Goal: Information Seeking & Learning: Learn about a topic

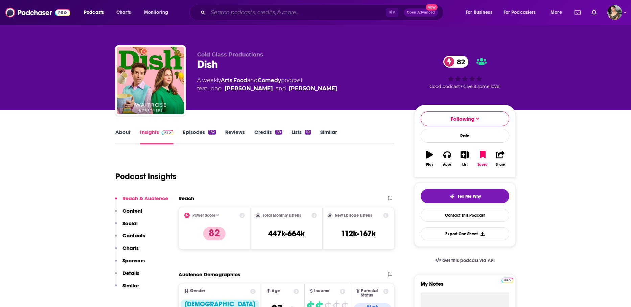
click at [231, 13] on input "Search podcasts, credits, & more..." at bounding box center [297, 12] width 178 height 11
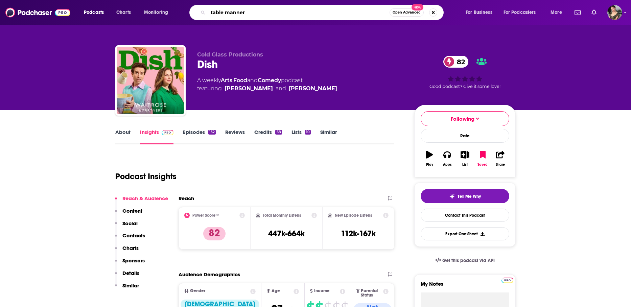
type input "table manners"
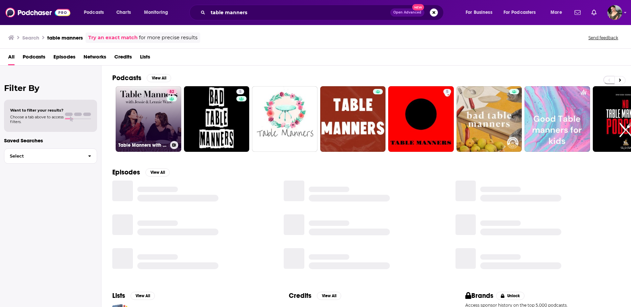
click at [145, 119] on link "82 Table Manners with [PERSON_NAME] and [PERSON_NAME]" at bounding box center [149, 119] width 66 height 66
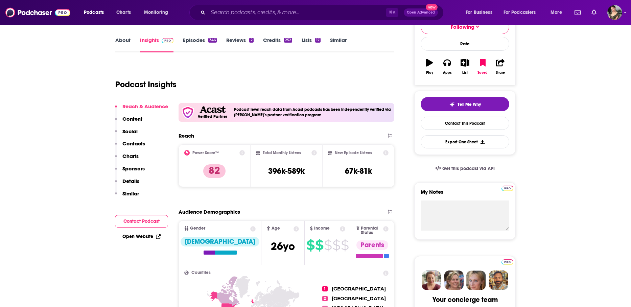
scroll to position [77, 0]
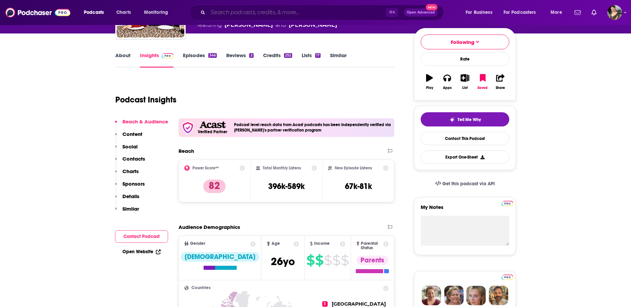
click at [264, 13] on input "Search podcasts, credits, & more..." at bounding box center [297, 12] width 178 height 11
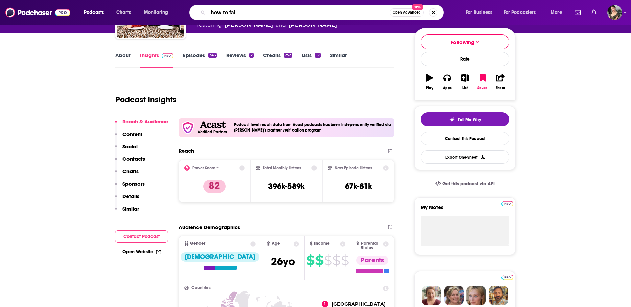
type input "how to fail"
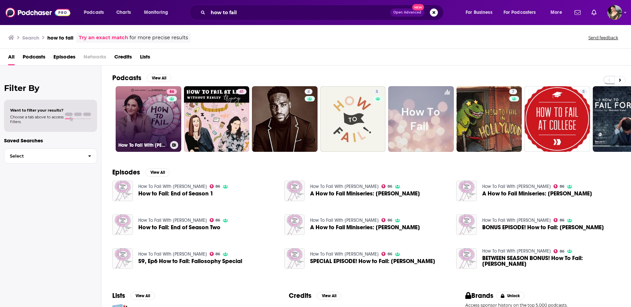
click at [157, 111] on link "86 How To Fail With [PERSON_NAME]" at bounding box center [149, 119] width 66 height 66
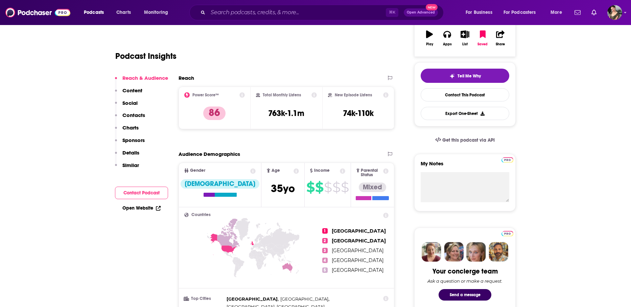
scroll to position [76, 0]
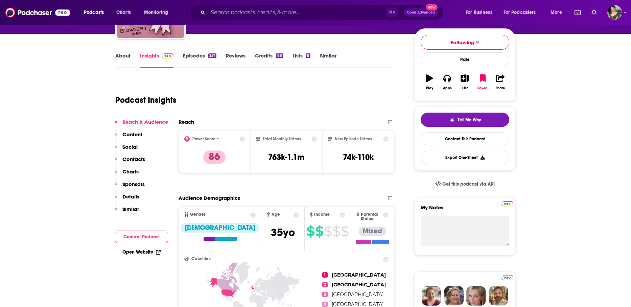
click at [325, 56] on link "Similar" at bounding box center [328, 60] width 17 height 16
